Goal: Transaction & Acquisition: Purchase product/service

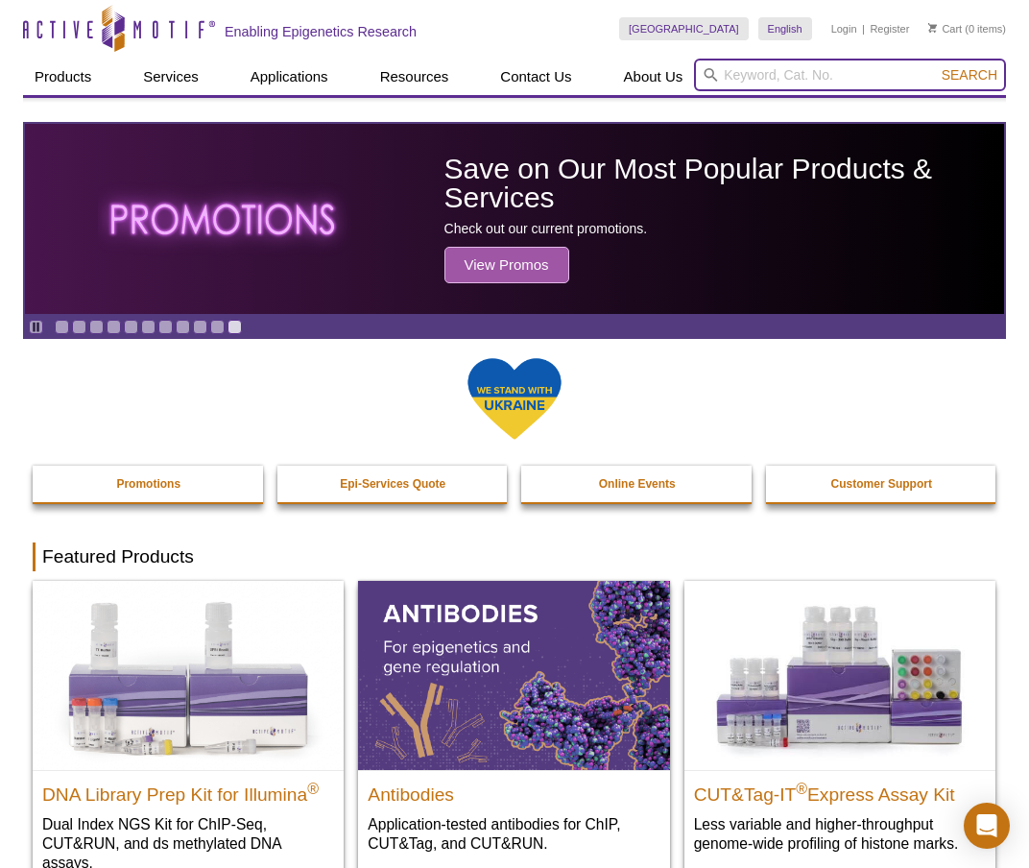
click at [816, 71] on input "search" at bounding box center [850, 75] width 312 height 33
click at [779, 74] on input "search" at bounding box center [850, 75] width 312 height 33
paste input "61686"
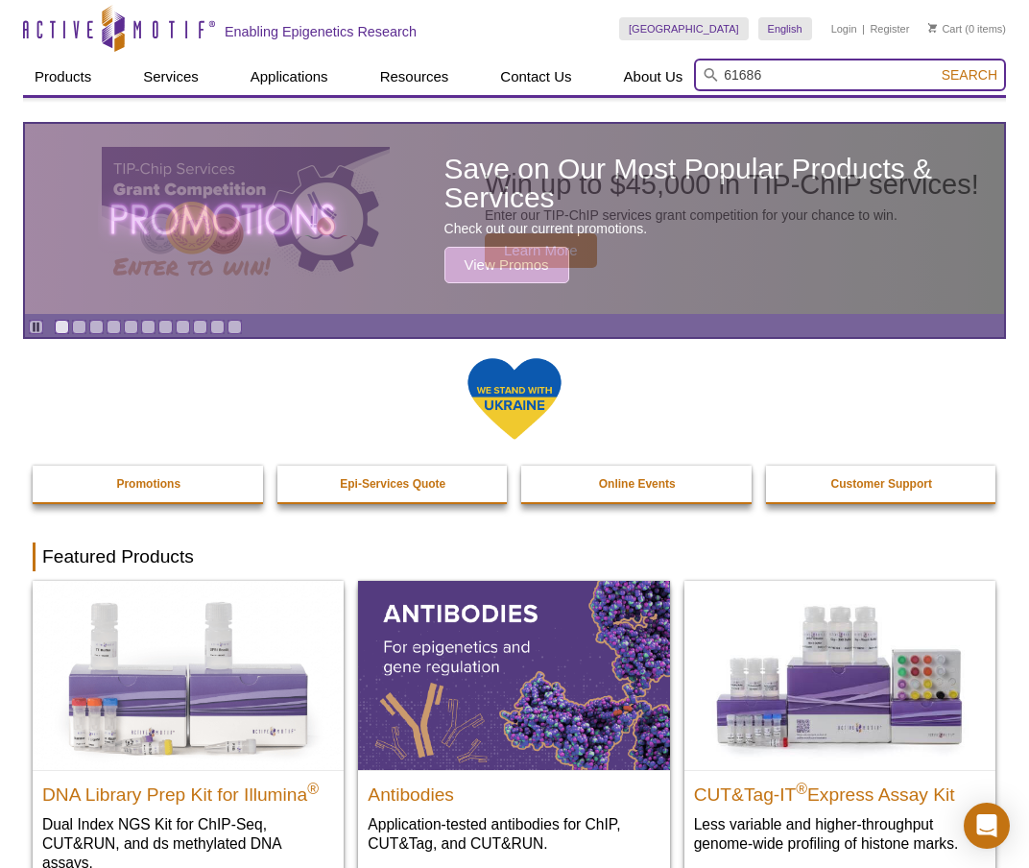
type input "61686"
click at [936, 66] on button "Search" at bounding box center [969, 74] width 67 height 17
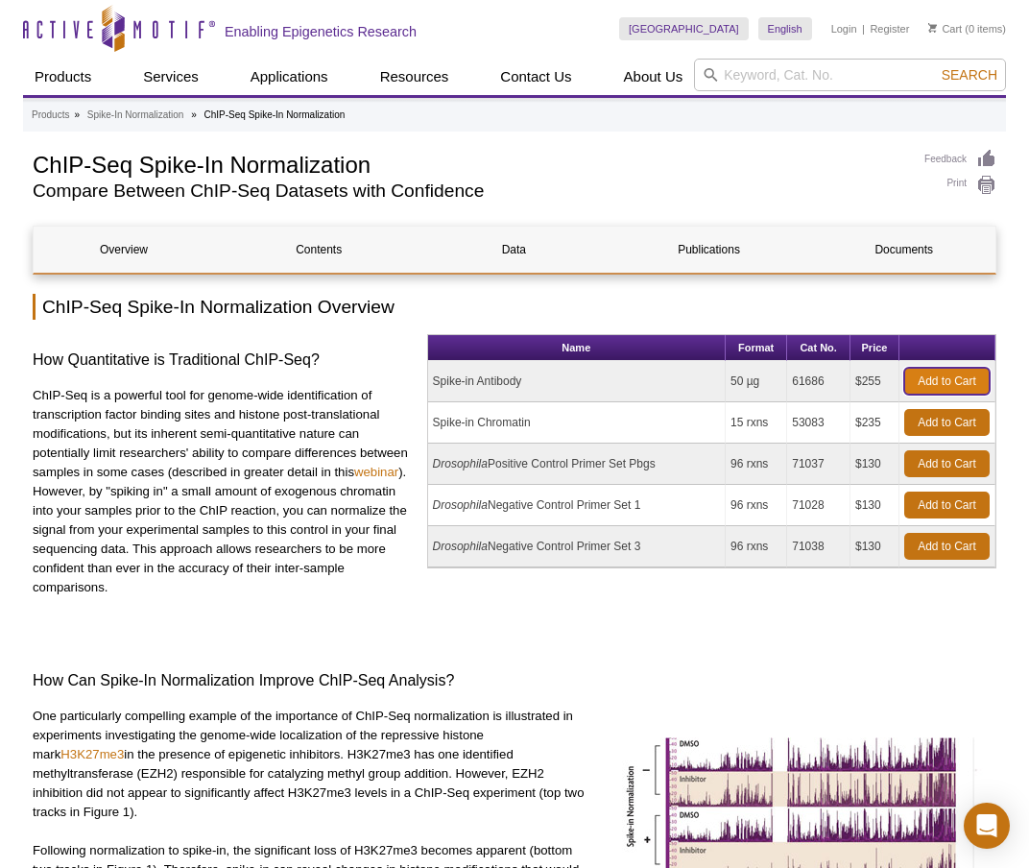
click at [943, 378] on link "Add to Cart" at bounding box center [946, 381] width 85 height 27
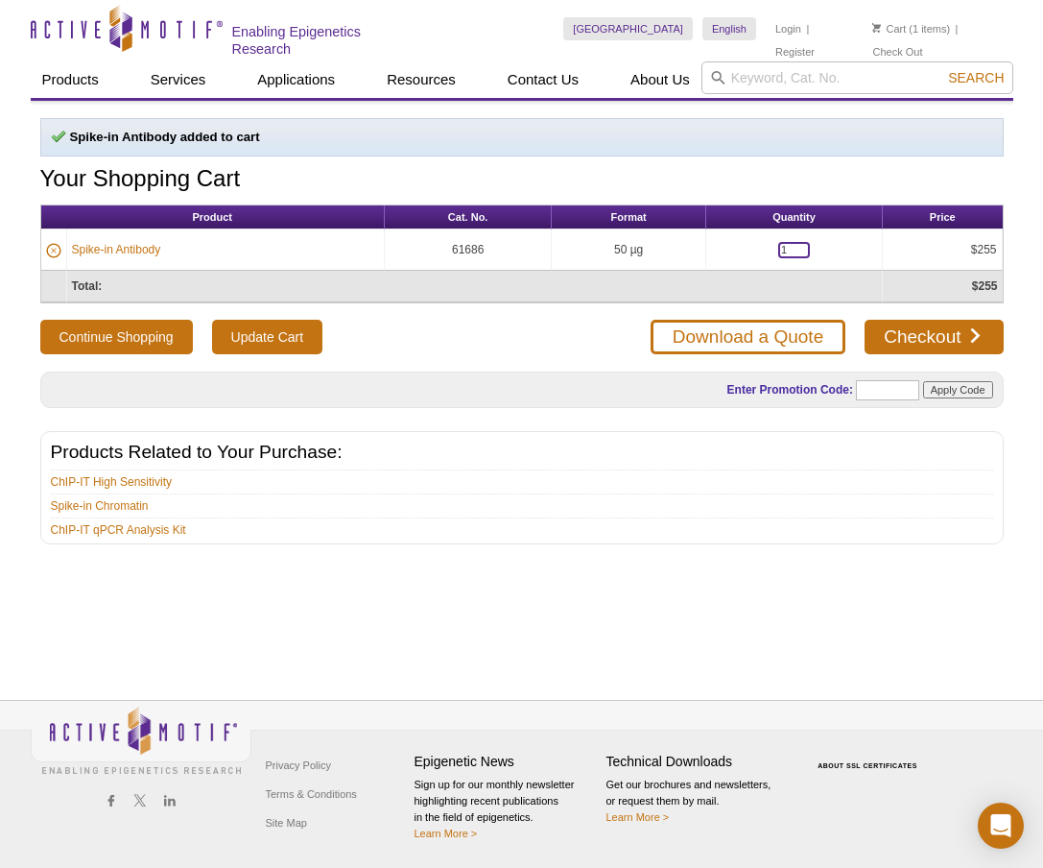
click at [787, 252] on input "1" at bounding box center [794, 250] width 32 height 16
type input "10"
click at [870, 478] on li "ChIP-IT High Sensitivity" at bounding box center [522, 479] width 942 height 21
click at [303, 346] on input "Update Cart" at bounding box center [267, 337] width 110 height 35
click at [101, 244] on link "Spike-in Antibody" at bounding box center [116, 249] width 89 height 17
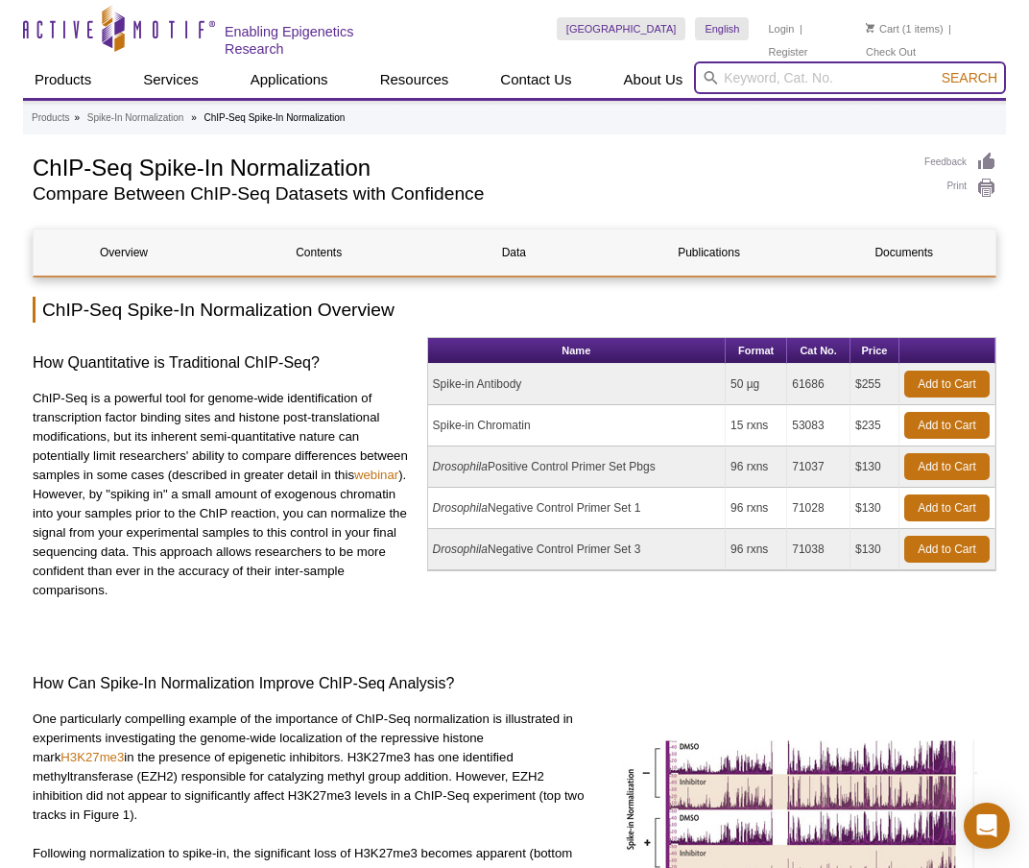
click at [747, 73] on input "search" at bounding box center [850, 77] width 312 height 33
paste input "Spike-in Chromatin, 15 rxns"
type input "S"
click at [860, 71] on input "search" at bounding box center [850, 77] width 312 height 33
paste input "53183"
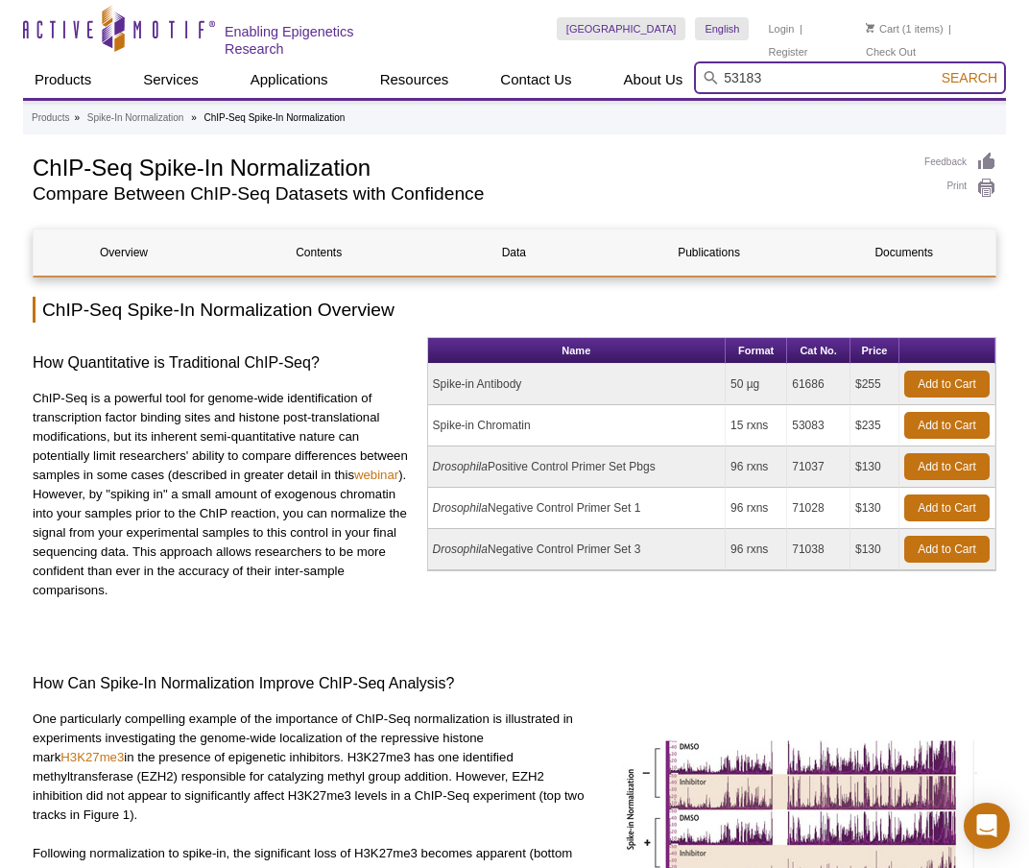
type input "53183"
click at [936, 69] on button "Search" at bounding box center [969, 77] width 67 height 17
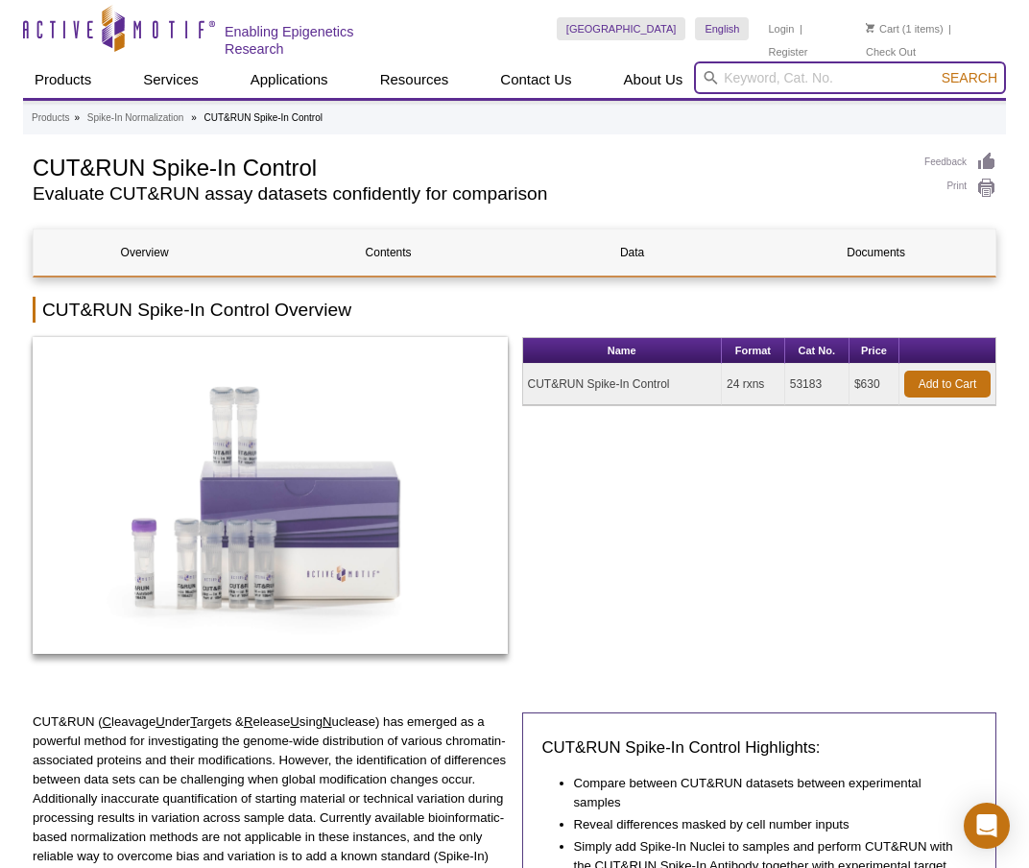
click at [765, 78] on input "search" at bounding box center [850, 77] width 312 height 33
paste input "53183"
type input "53183"
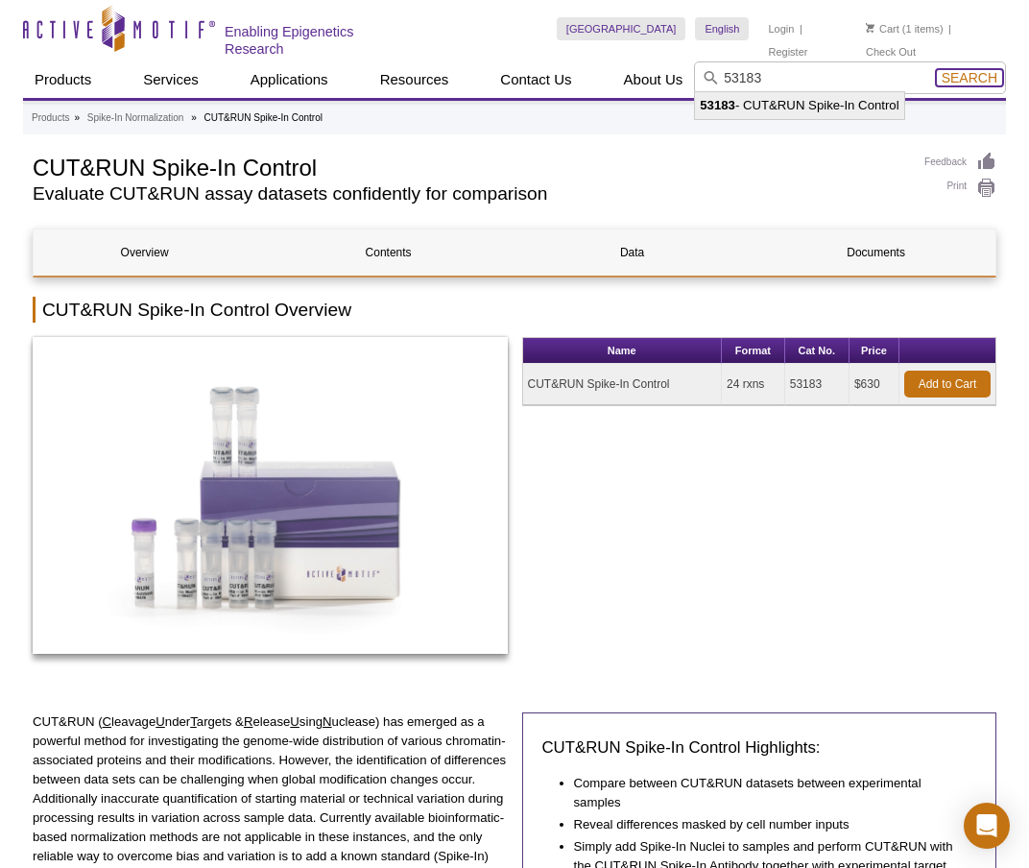
click at [992, 76] on span "Search" at bounding box center [969, 77] width 56 height 15
click at [613, 465] on div "Name Format Cat No. Price CUT&RUN Spike-In Control 24 rxns 53183 $630 Add to Ca…" at bounding box center [759, 505] width 475 height 337
